Goal: Information Seeking & Learning: Understand process/instructions

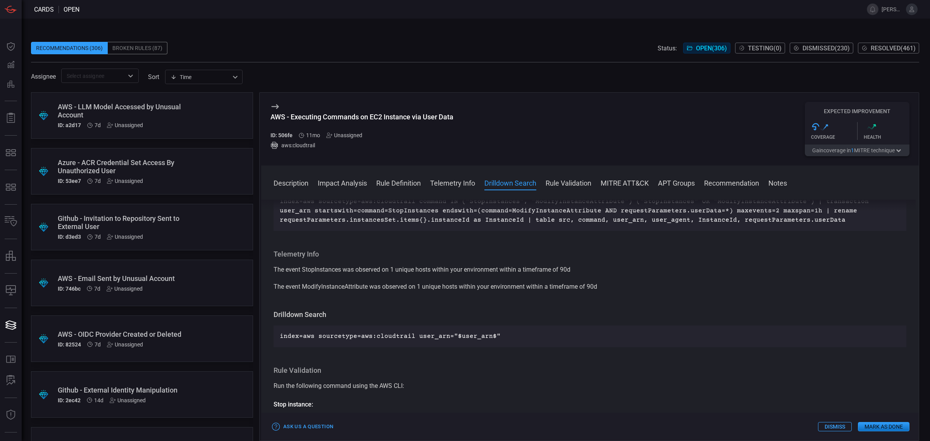
scroll to position [484, 0]
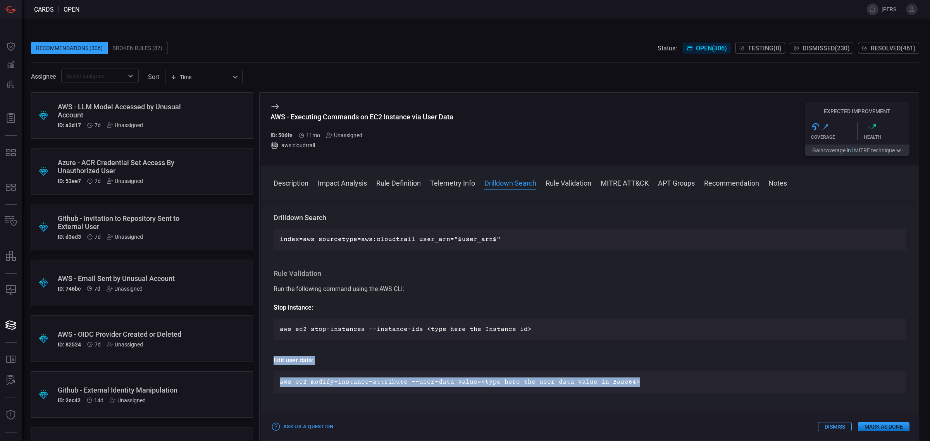
drag, startPoint x: 631, startPoint y: 380, endPoint x: 272, endPoint y: 363, distance: 359.2
click at [272, 363] on div "Description Amazon EC2 (Elastic Compute Cloud) is a fundamental component of Am…" at bounding box center [590, 319] width 658 height 238
copy div "Edit user data: aws ec2 modify-instance-attribute --user-data value=<type here …"
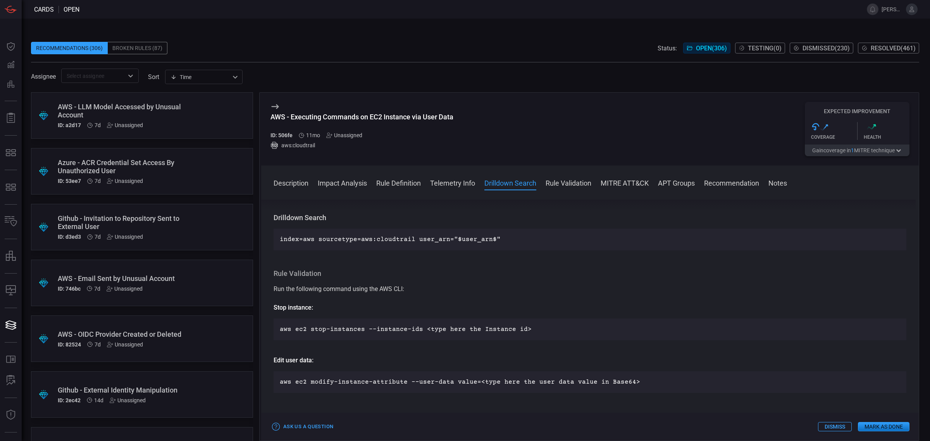
click at [598, 347] on div "Run the following command using the AWS CLI: Stop instance: aws ec2 stop-instan…" at bounding box center [590, 338] width 633 height 108
